Goal: Task Accomplishment & Management: Manage account settings

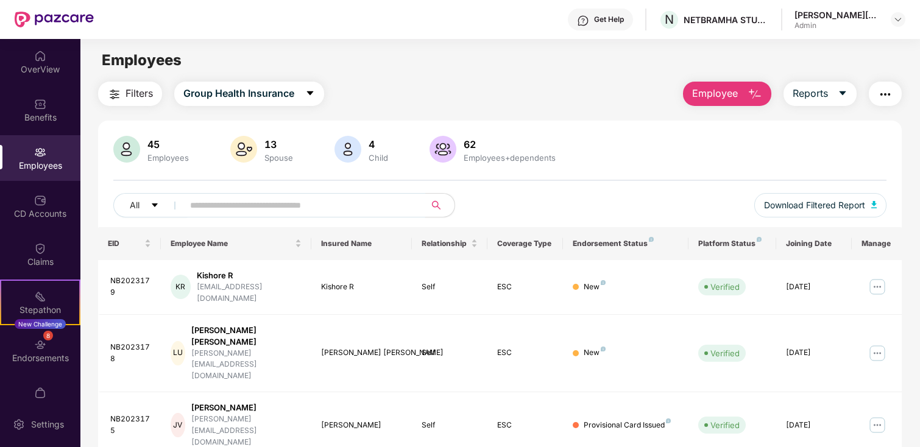
click at [301, 206] on input "text" at bounding box center [299, 205] width 219 height 18
type input "*******"
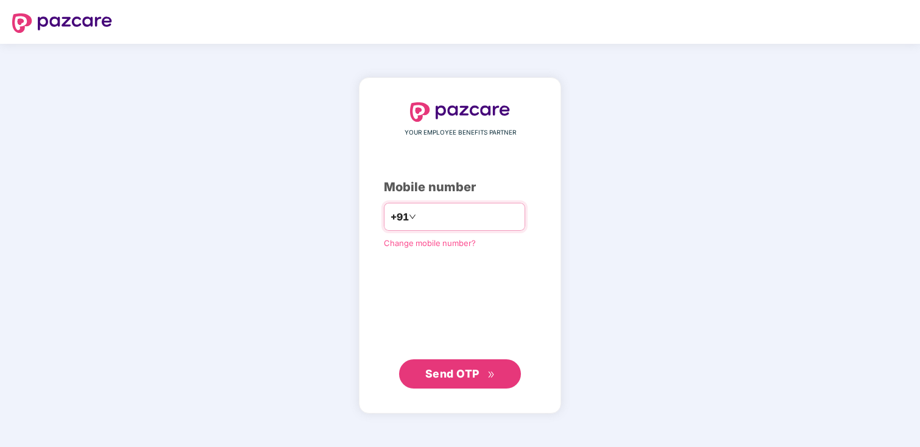
type input "**********"
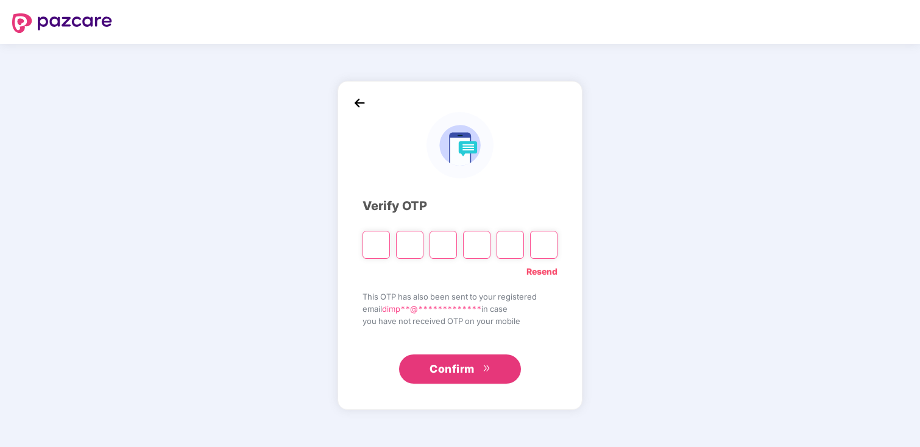
type input "*"
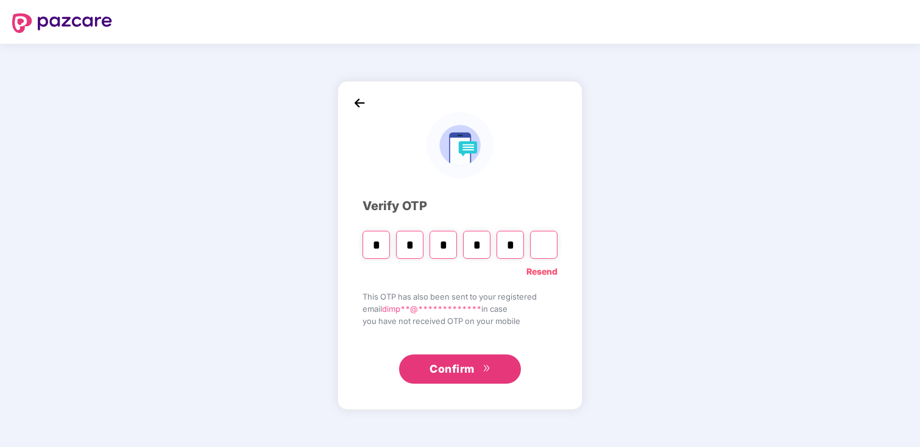
type input "*"
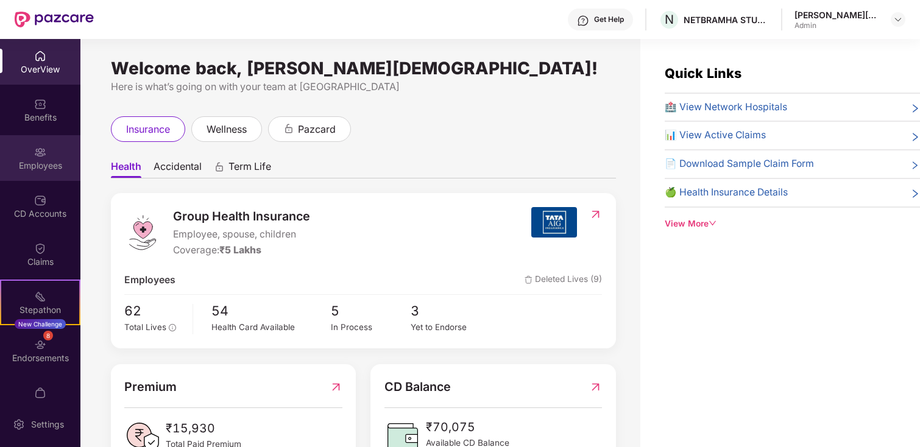
click at [46, 151] on div "Employees" at bounding box center [40, 158] width 80 height 46
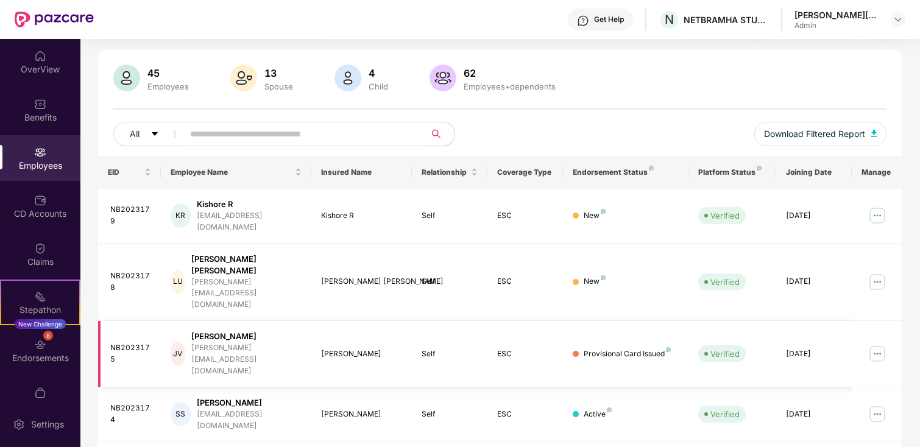
scroll to position [75, 0]
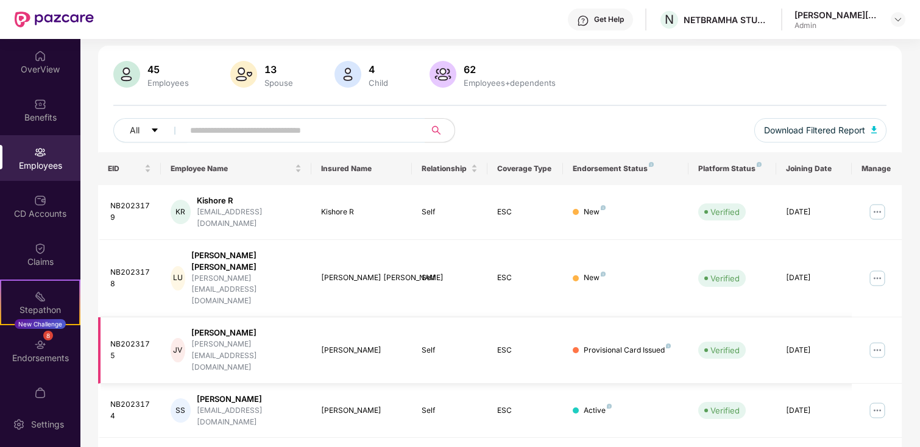
drag, startPoint x: 834, startPoint y: 296, endPoint x: 779, endPoint y: 296, distance: 54.2
click at [779, 317] on td "[DATE]" at bounding box center [814, 350] width 76 height 66
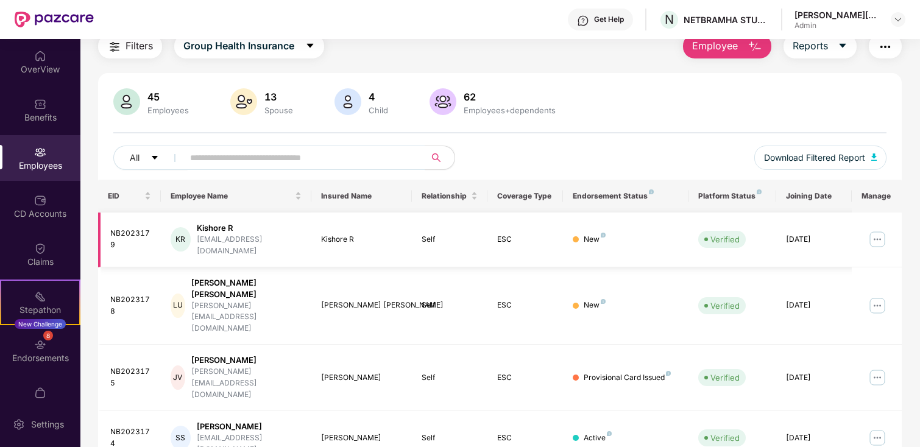
scroll to position [44, 0]
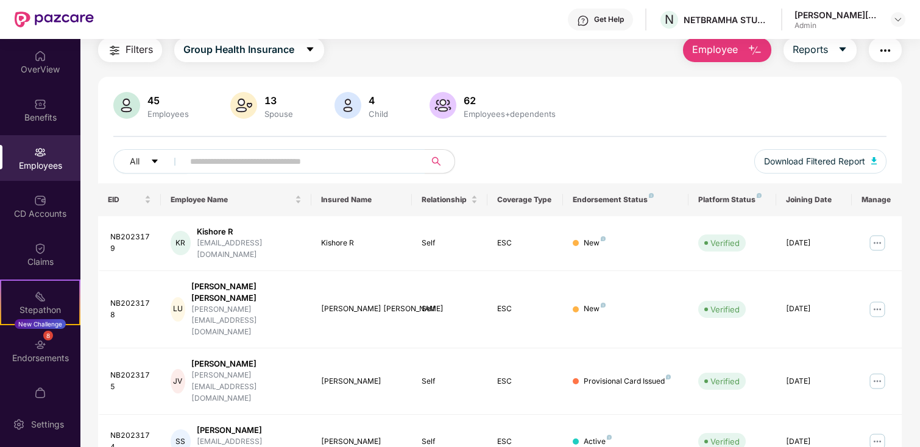
click at [643, 199] on div "Endorsement Status" at bounding box center [626, 200] width 106 height 10
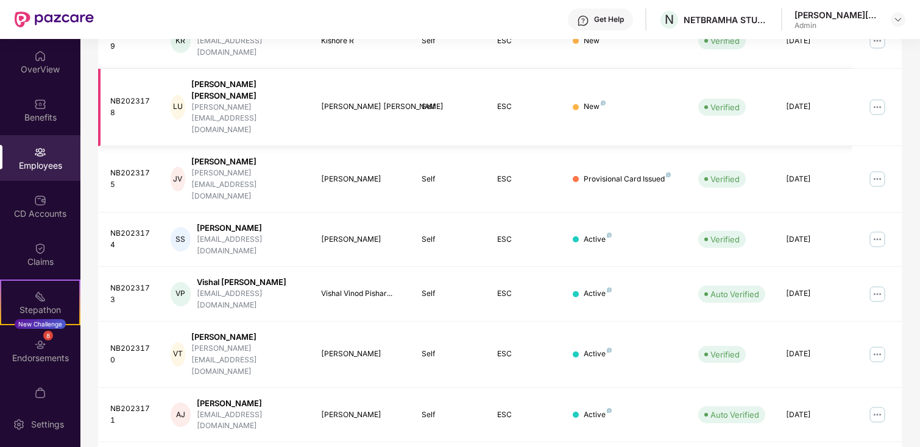
scroll to position [302, 0]
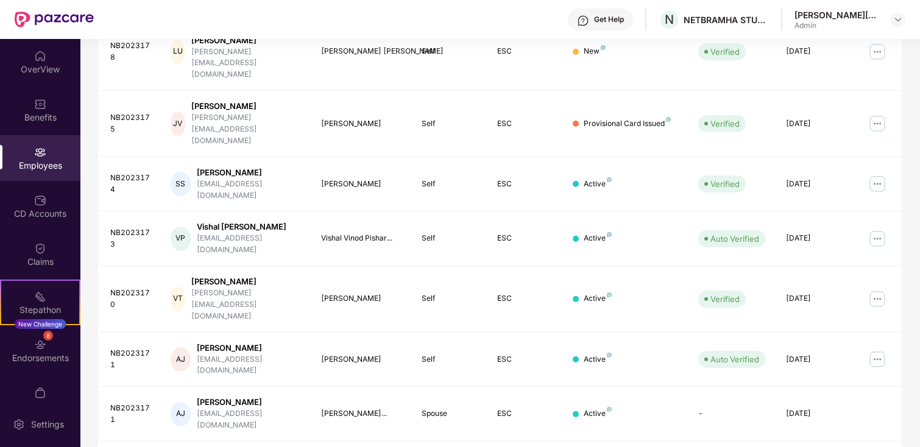
drag, startPoint x: 113, startPoint y: 375, endPoint x: 150, endPoint y: 379, distance: 37.3
drag, startPoint x: 670, startPoint y: 381, endPoint x: 523, endPoint y: 378, distance: 147.5
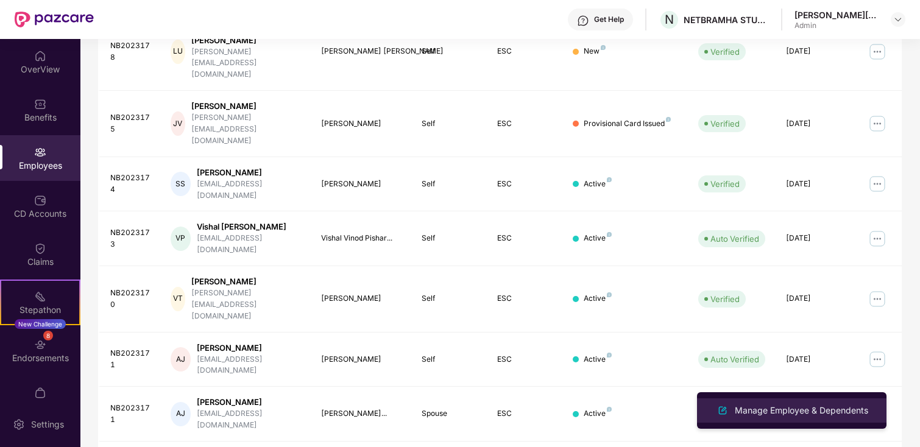
click at [827, 408] on div "Manage Employee & Dependents" at bounding box center [801, 410] width 138 height 13
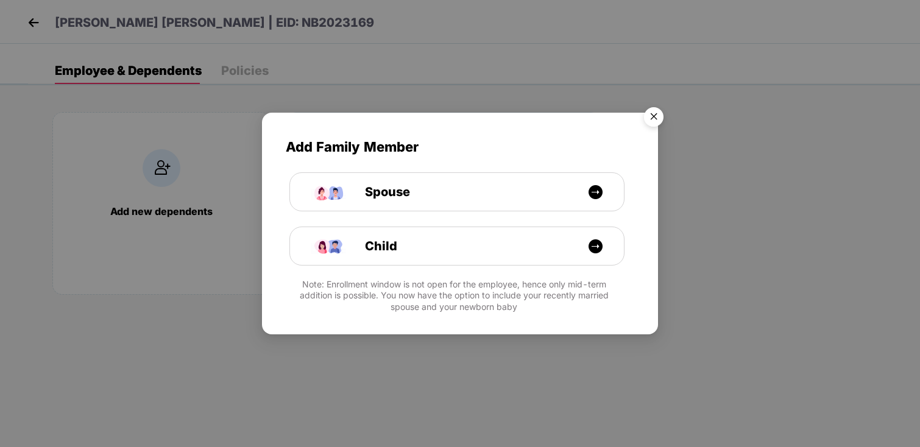
click at [650, 110] on img "Close" at bounding box center [654, 119] width 34 height 34
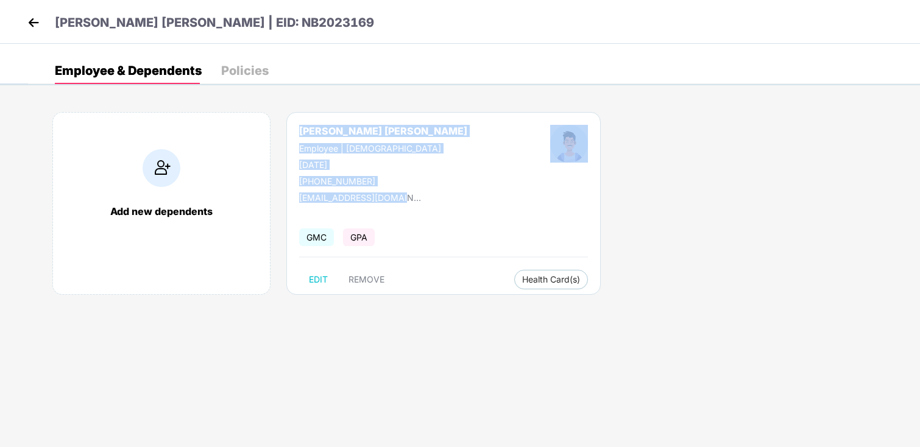
drag, startPoint x: 439, startPoint y: 205, endPoint x: 382, endPoint y: 117, distance: 105.3
click at [382, 117] on div "[PERSON_NAME] [PERSON_NAME] Employee | [DEMOGRAPHIC_DATA] [DATE] [PHONE_NUMBER]…" at bounding box center [443, 203] width 314 height 183
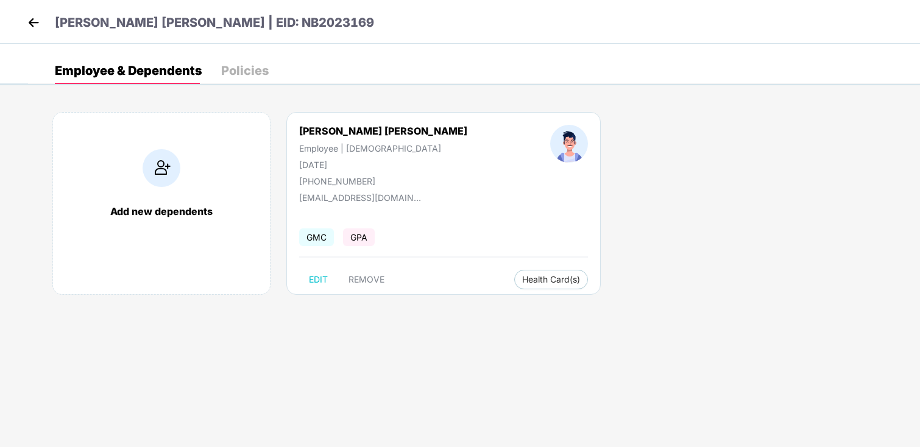
click at [574, 283] on div "Add new dependents [PERSON_NAME] [PERSON_NAME] Employee | [DEMOGRAPHIC_DATA] [D…" at bounding box center [474, 210] width 892 height 232
click at [522, 277] on span "Health Card(s)" at bounding box center [551, 280] width 58 height 6
click at [247, 71] on div "Policies" at bounding box center [245, 71] width 48 height 12
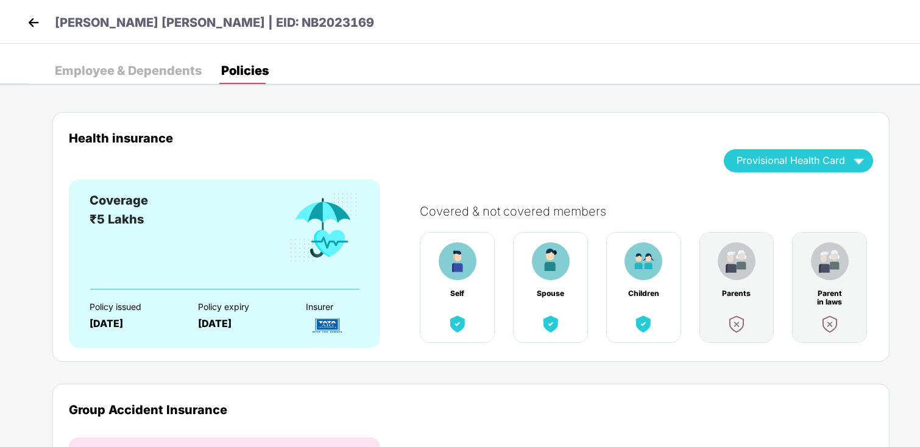
click at [170, 77] on div "Employee & Dependents" at bounding box center [128, 71] width 147 height 12
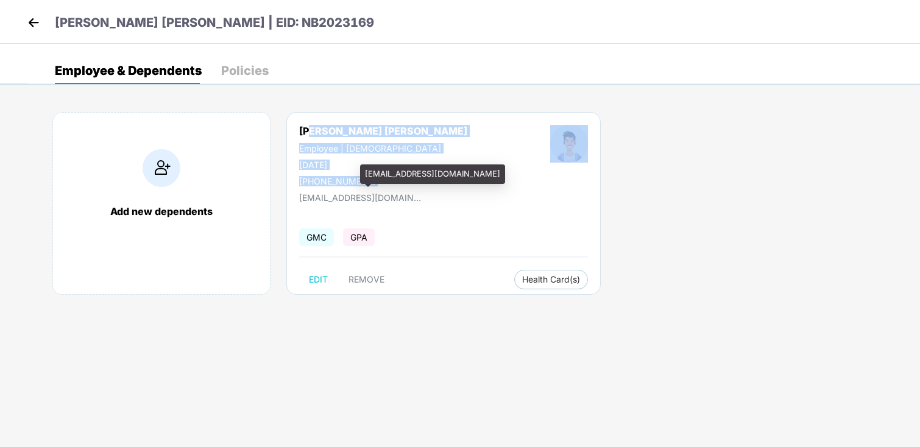
drag, startPoint x: 311, startPoint y: 132, endPoint x: 324, endPoint y: 191, distance: 60.6
click at [324, 191] on div "[PERSON_NAME] [PERSON_NAME] Employee | [DEMOGRAPHIC_DATA] [DATE] [PHONE_NUMBER]…" at bounding box center [443, 203] width 314 height 183
click at [36, 24] on img at bounding box center [33, 22] width 18 height 18
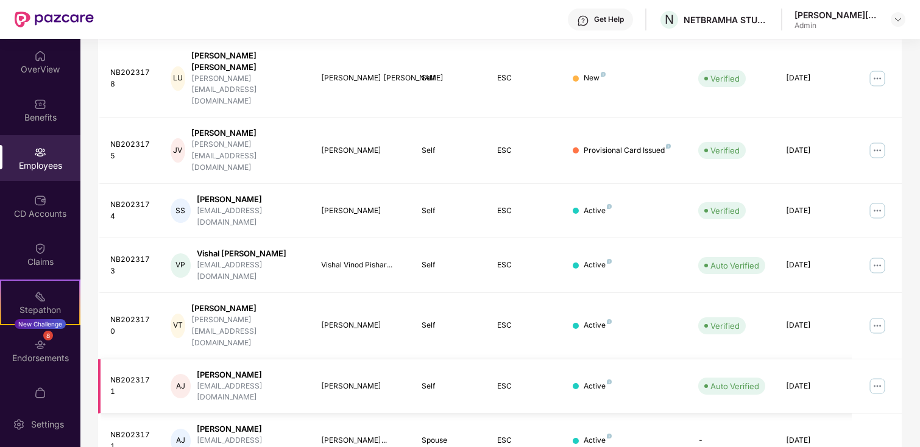
scroll to position [302, 0]
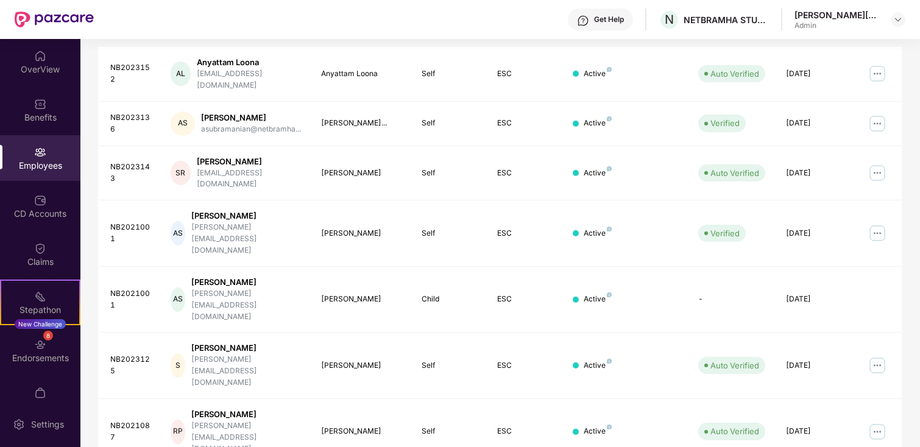
scroll to position [224, 0]
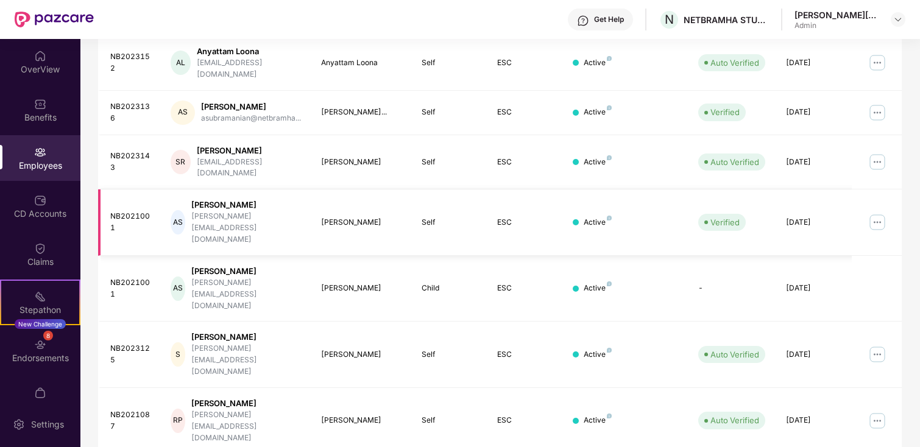
click at [884, 213] on img at bounding box center [877, 222] width 19 height 19
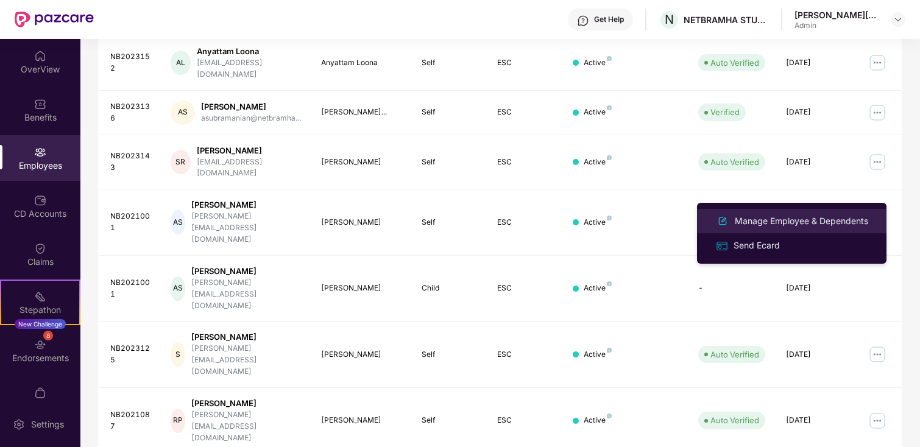
click at [840, 217] on div "Manage Employee & Dependents" at bounding box center [801, 220] width 138 height 13
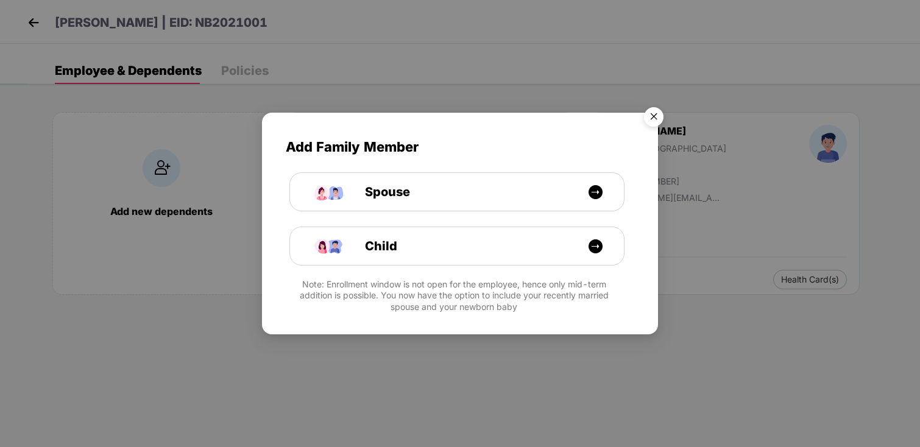
click at [658, 116] on img "Close" at bounding box center [654, 119] width 34 height 34
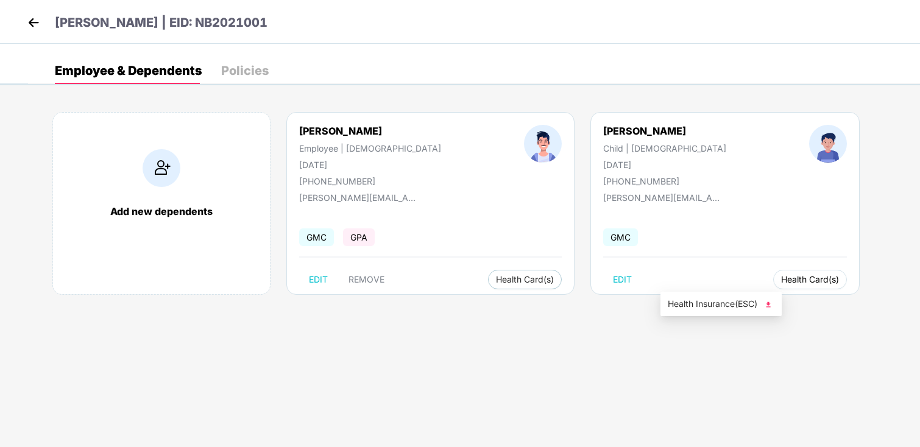
click at [773, 270] on button "Health Card(s)" at bounding box center [810, 279] width 74 height 19
click at [760, 305] on span "Health Insurance(ESC)" at bounding box center [721, 303] width 107 height 13
click at [215, 69] on div "Employee & Dependents Policies" at bounding box center [162, 70] width 214 height 27
click at [35, 21] on img at bounding box center [33, 22] width 18 height 18
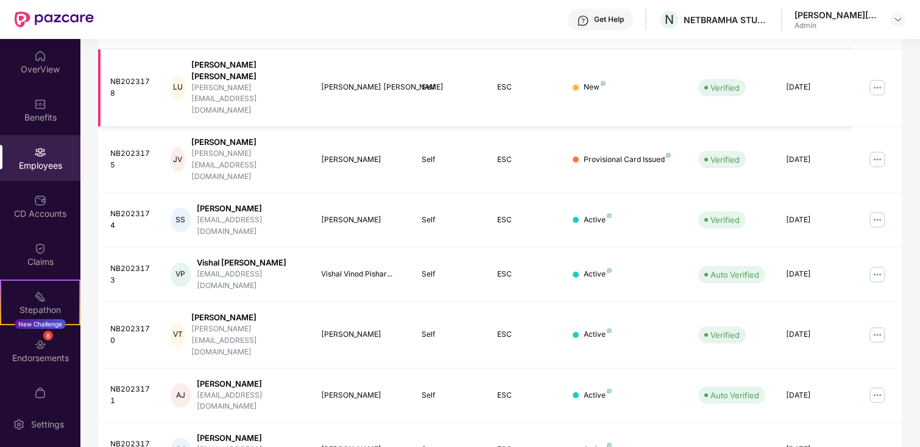
scroll to position [302, 0]
